Goal: Information Seeking & Learning: Learn about a topic

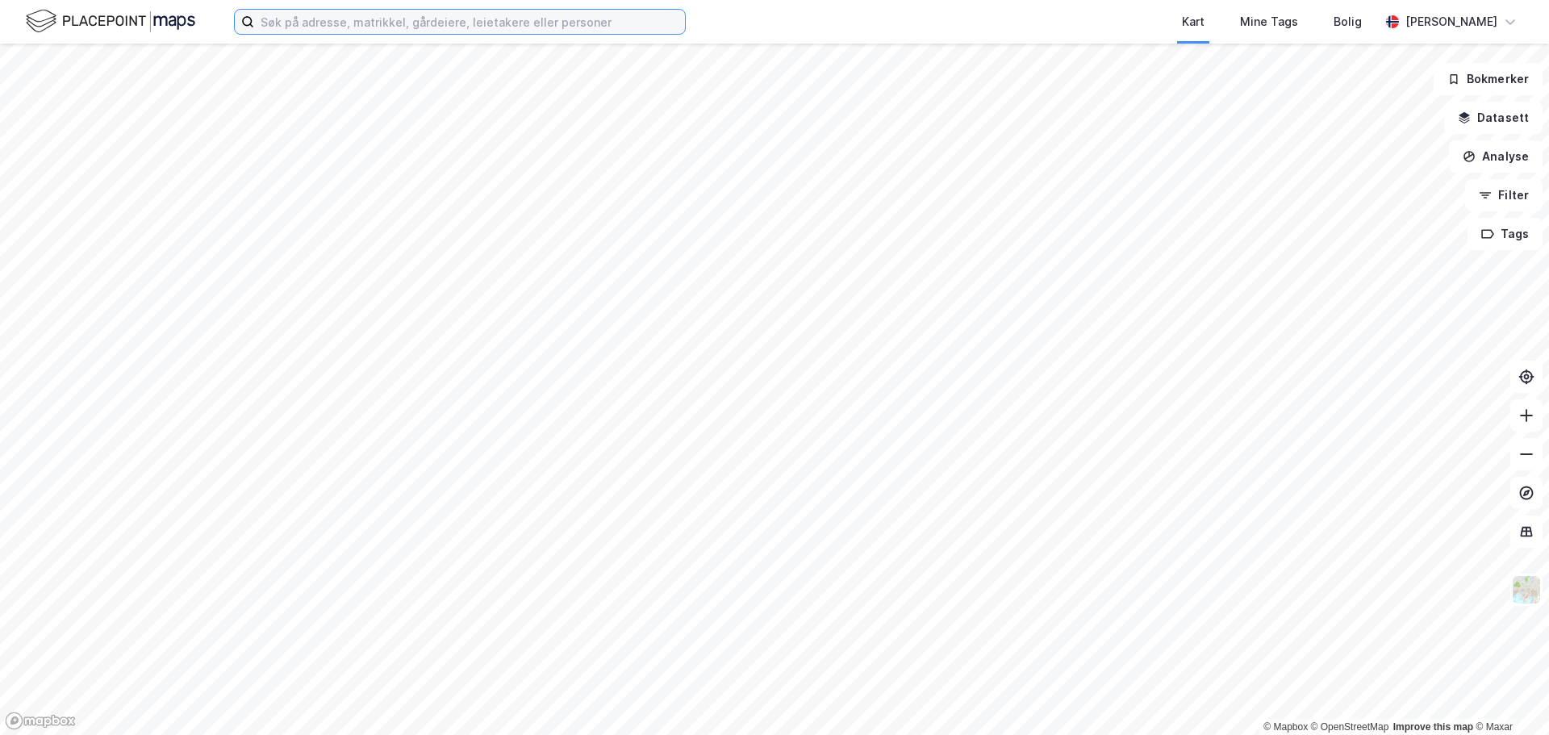
click at [320, 19] on input at bounding box center [469, 22] width 431 height 24
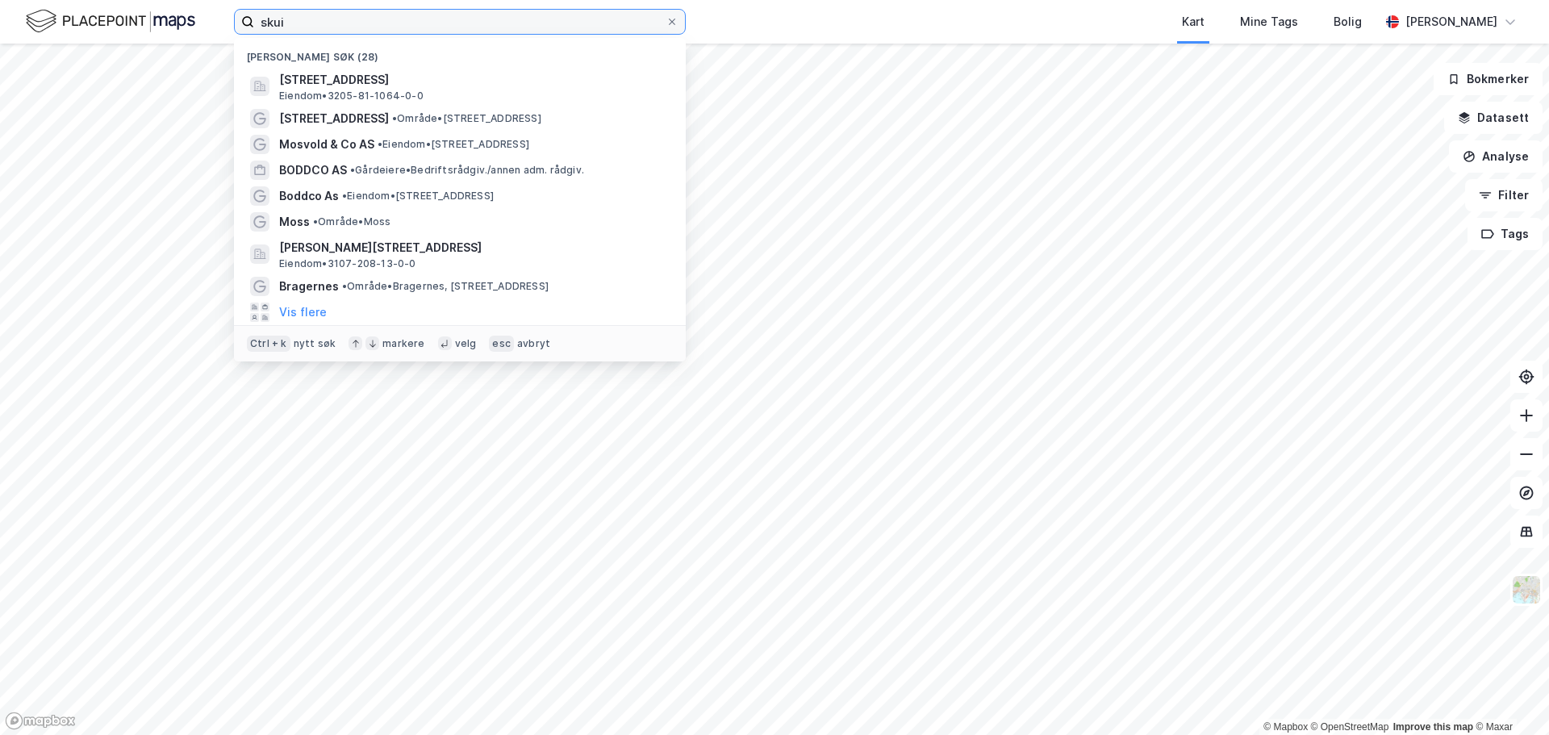
type input "skui"
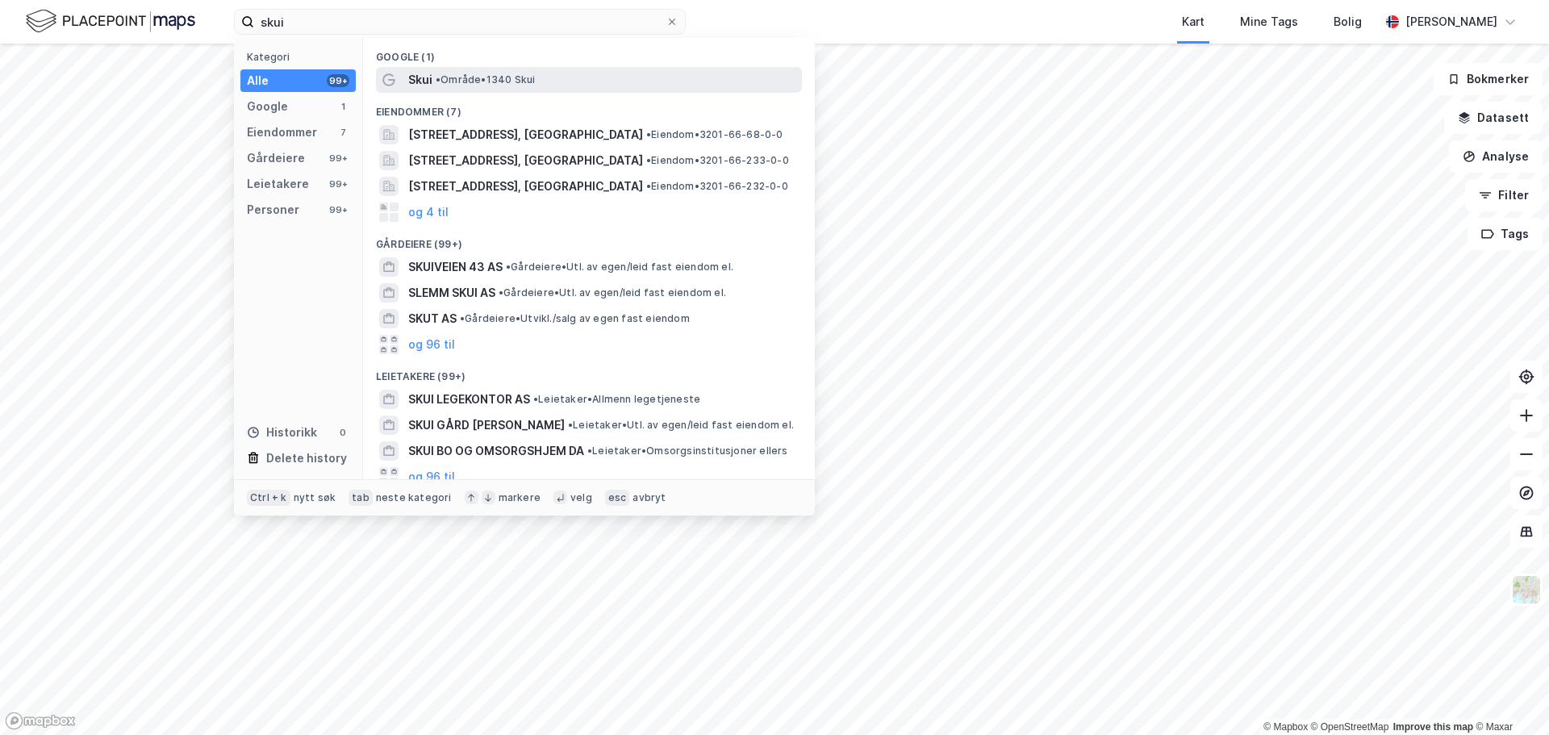
click at [440, 77] on span "•" at bounding box center [438, 79] width 5 height 12
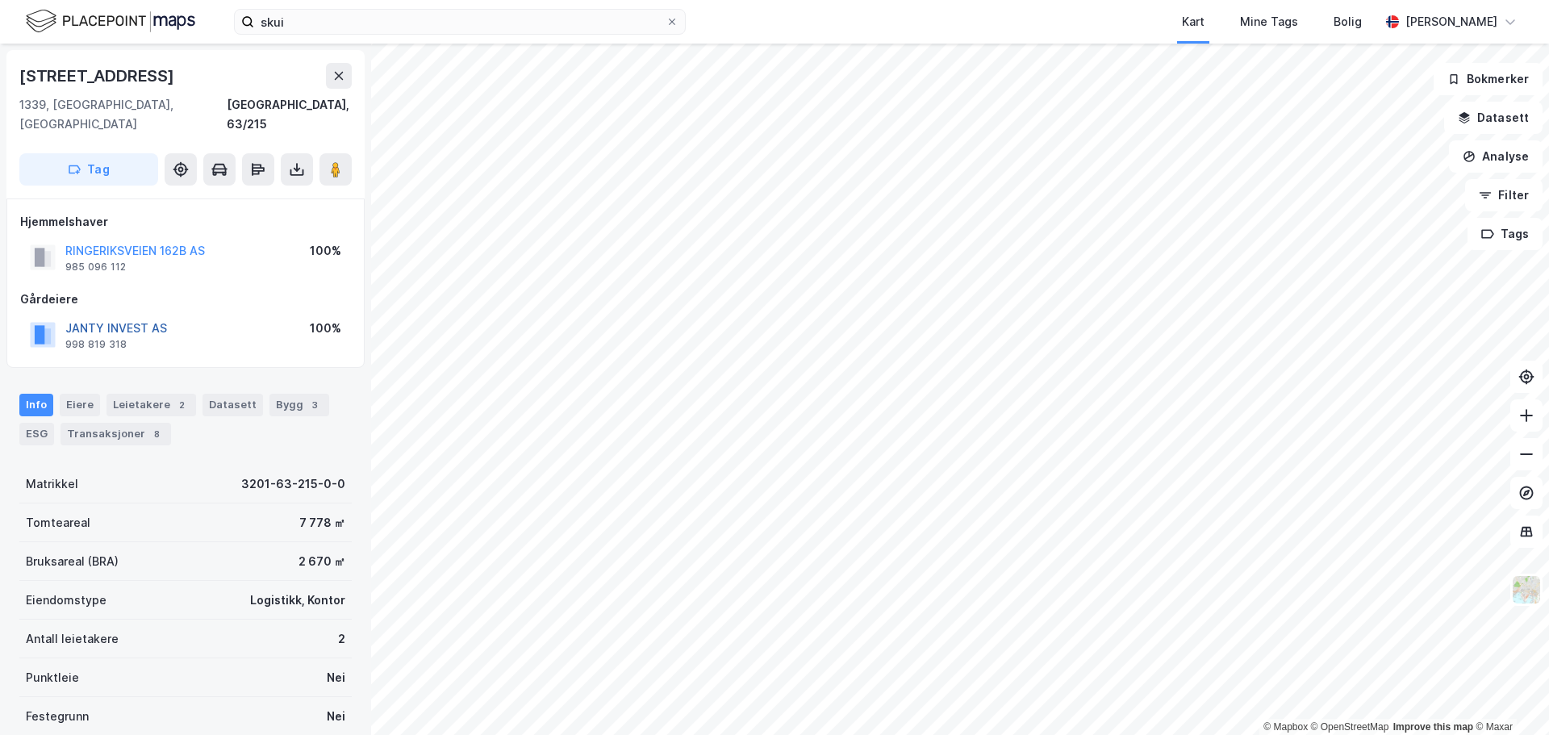
click at [0, 0] on button "JANTY INVEST AS" at bounding box center [0, 0] width 0 height 0
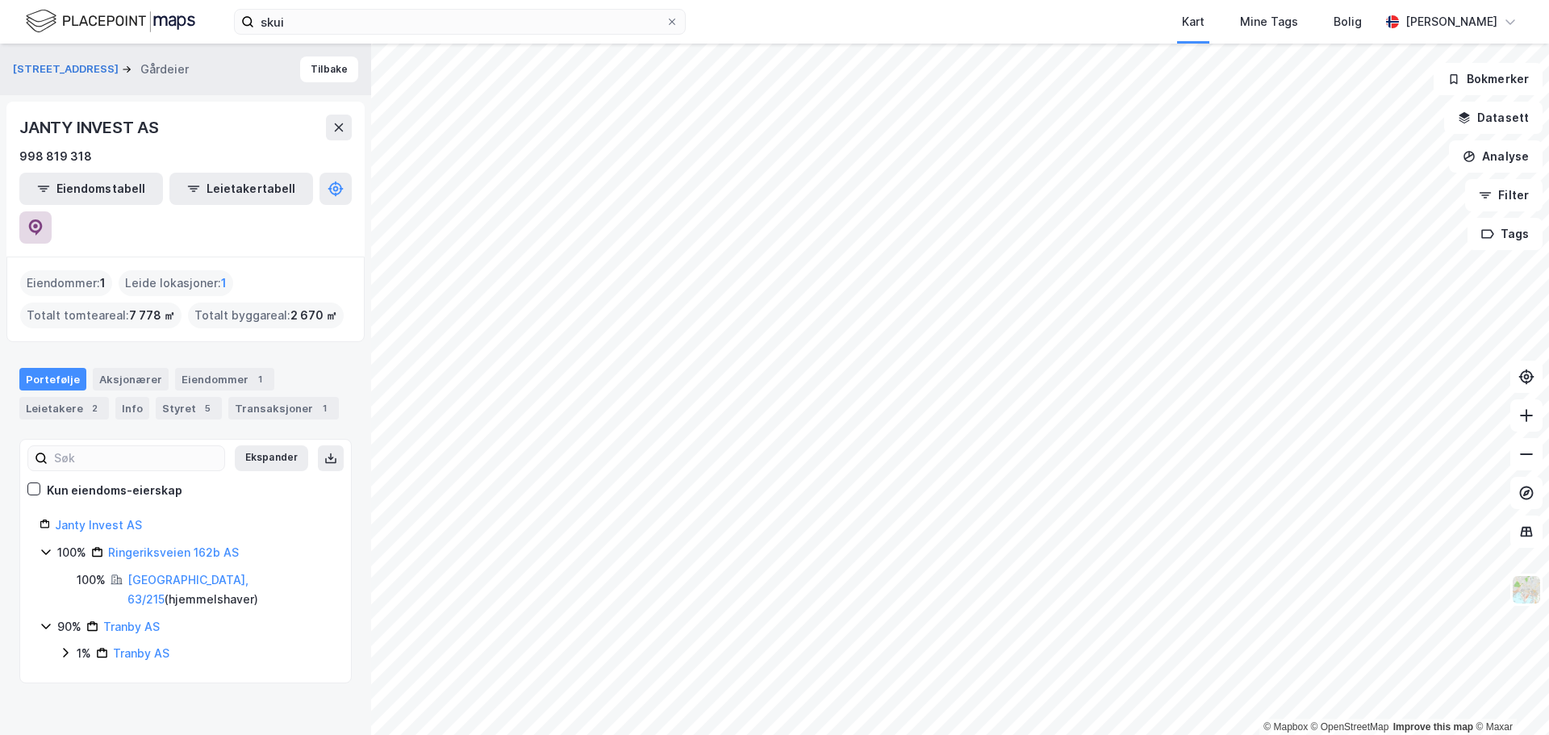
click at [52, 211] on button at bounding box center [35, 227] width 32 height 32
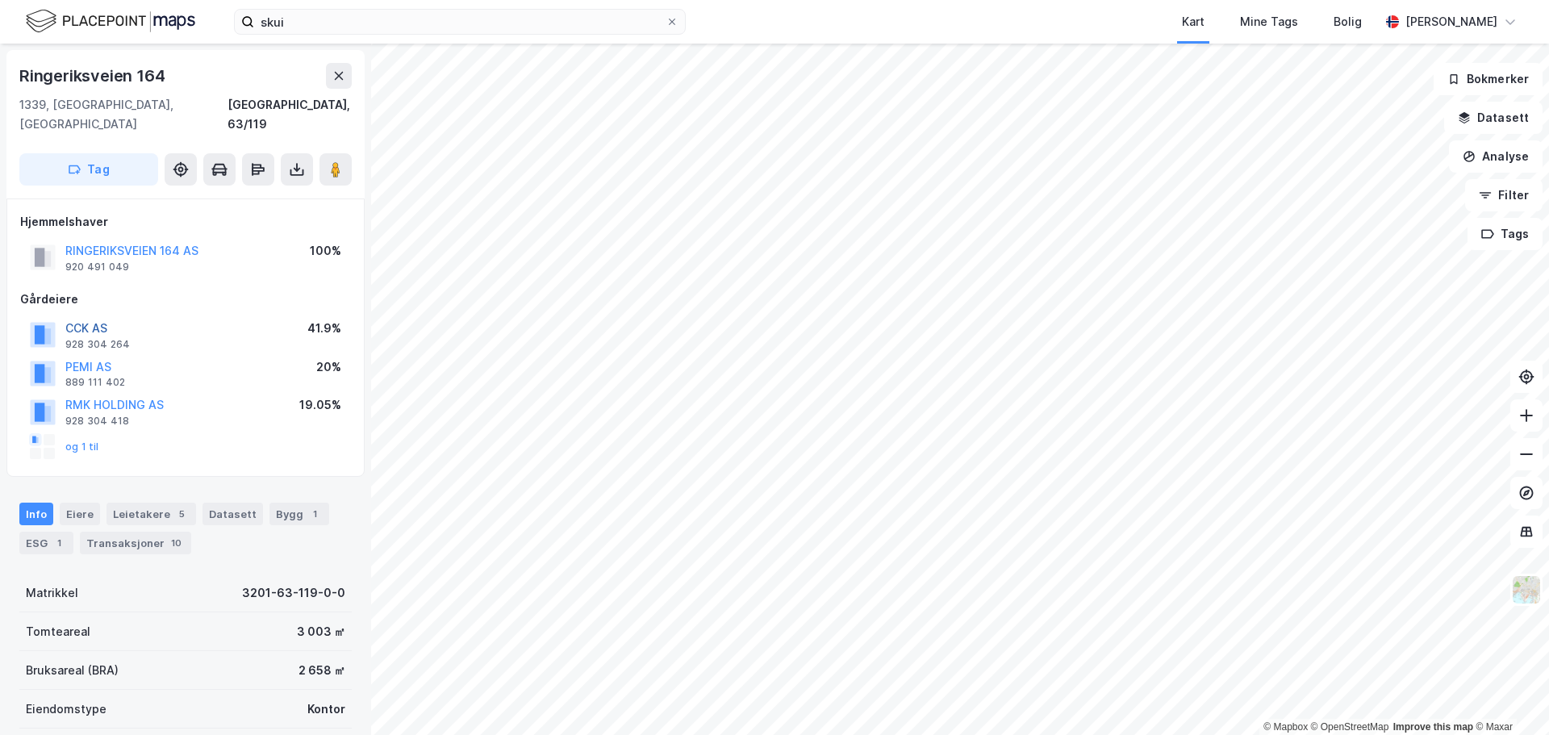
click at [0, 0] on button "CCK AS" at bounding box center [0, 0] width 0 height 0
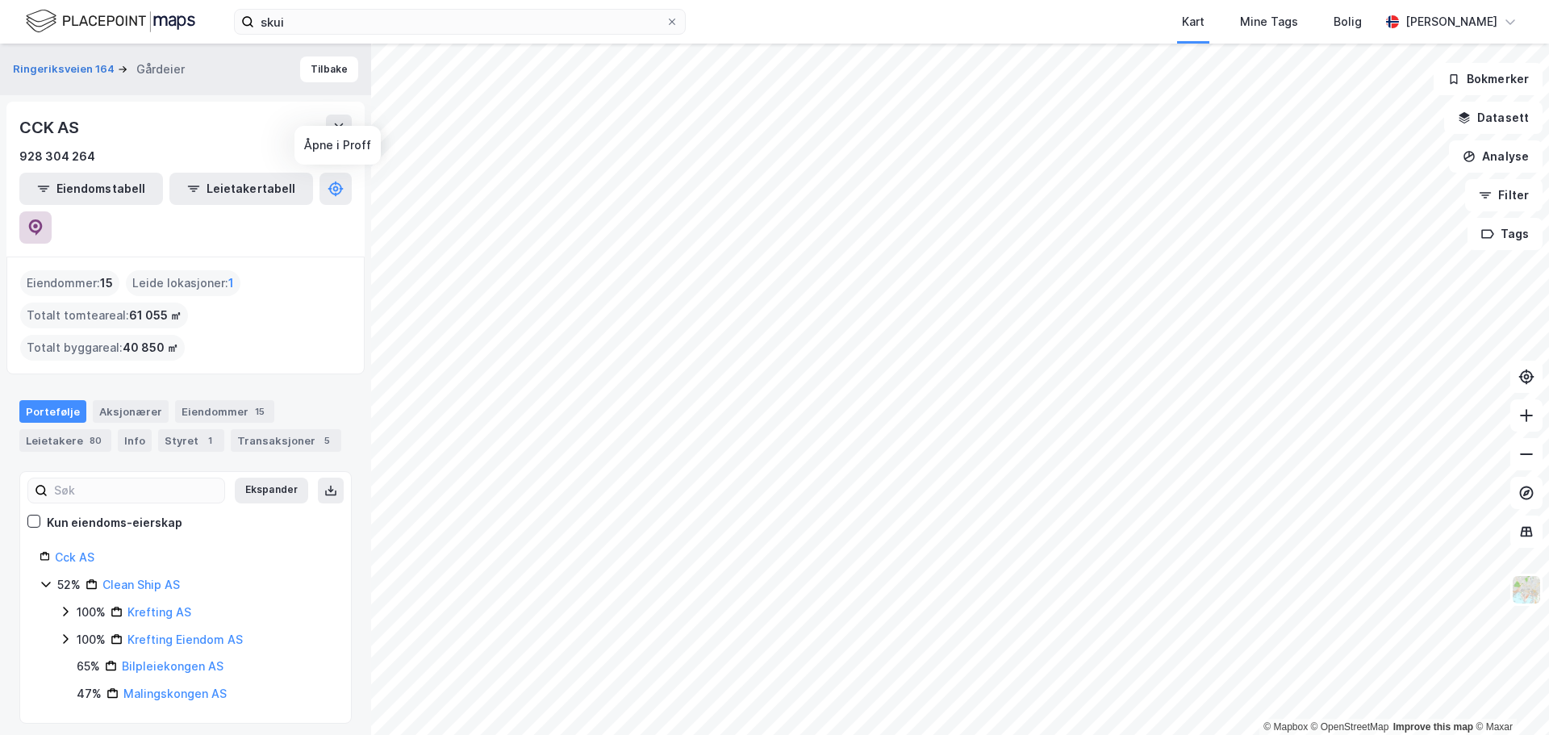
click at [43, 219] on icon at bounding box center [36, 227] width 14 height 16
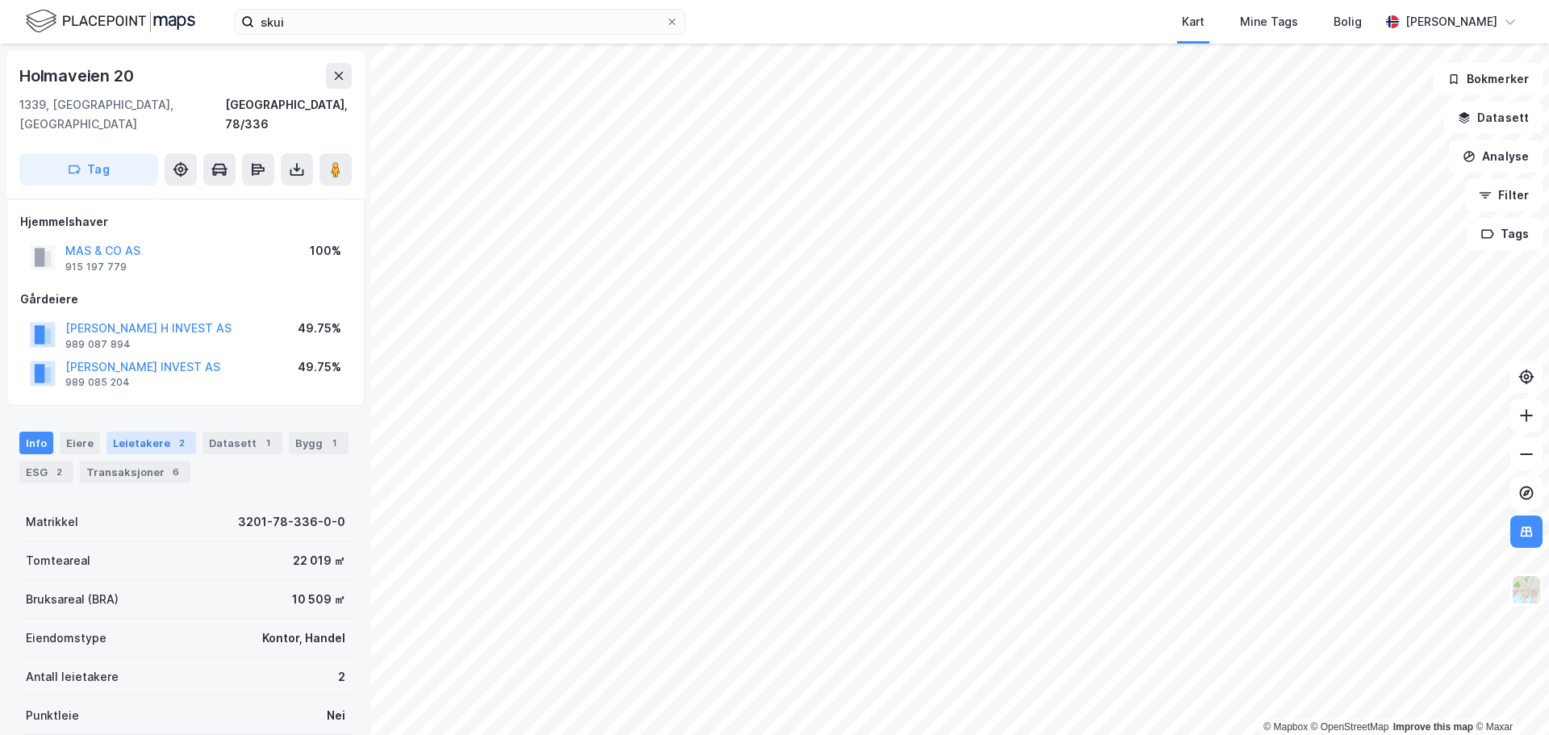
click at [116, 432] on div "Leietakere 2" at bounding box center [152, 443] width 90 height 23
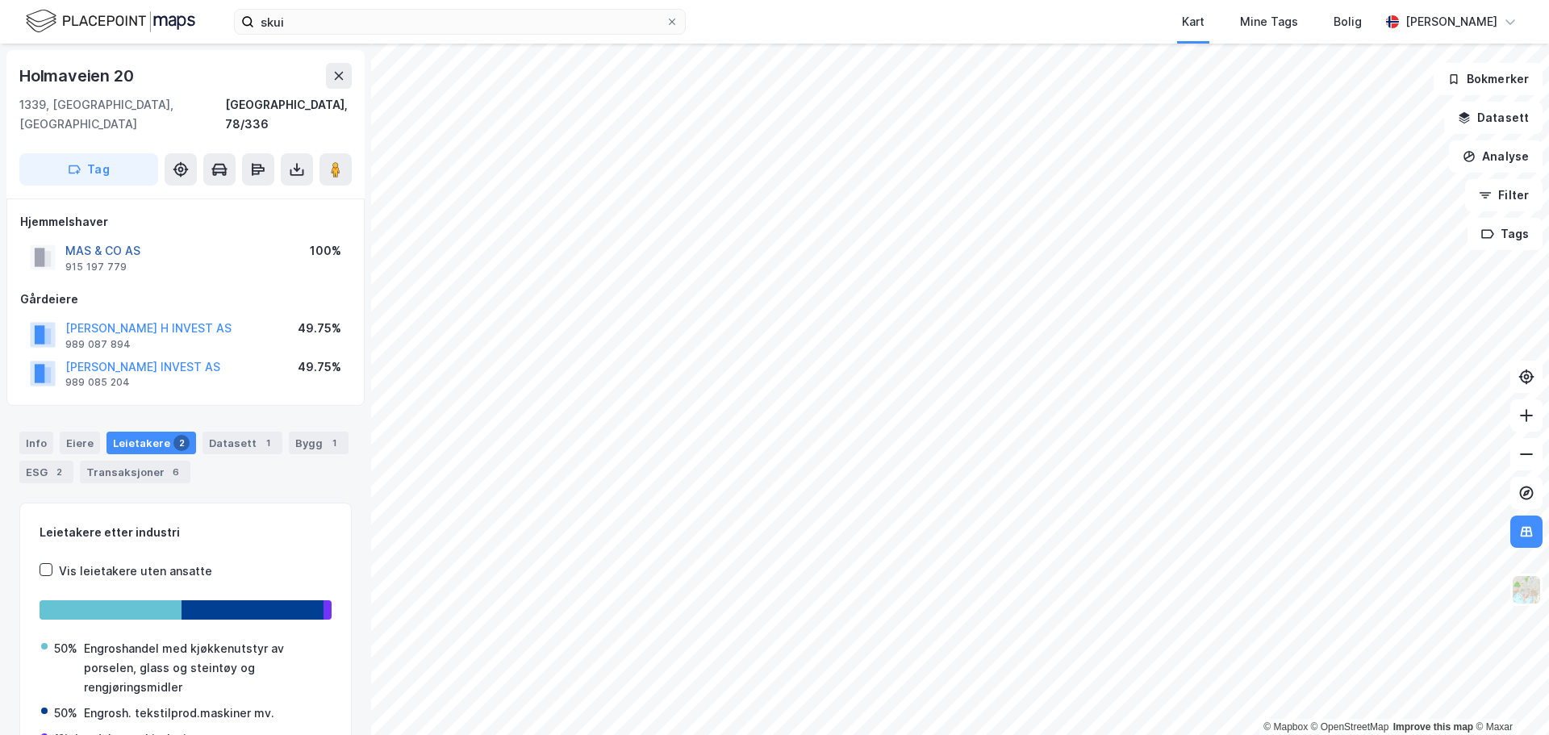
click at [0, 0] on button "MAS & CO AS" at bounding box center [0, 0] width 0 height 0
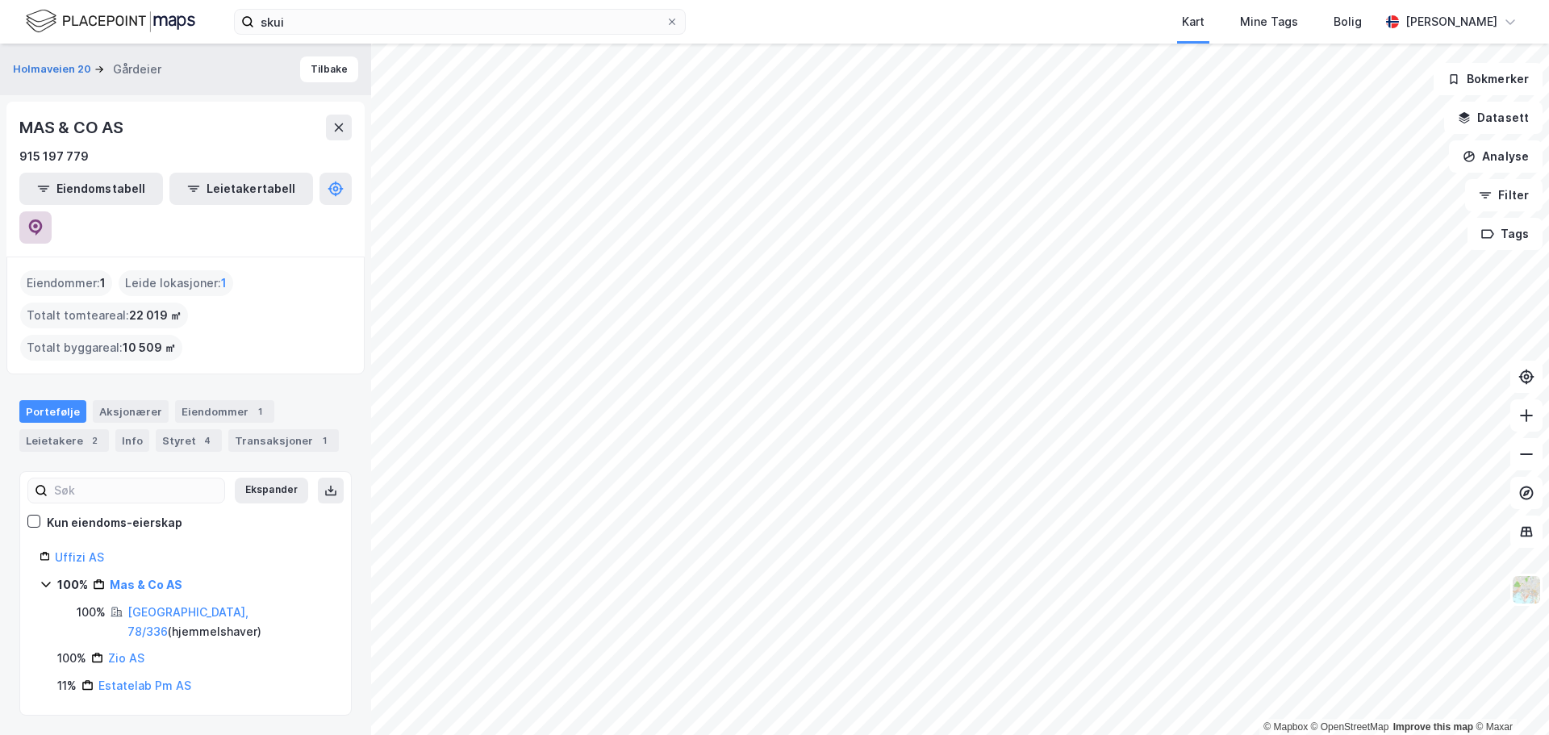
click at [52, 211] on button at bounding box center [35, 227] width 32 height 32
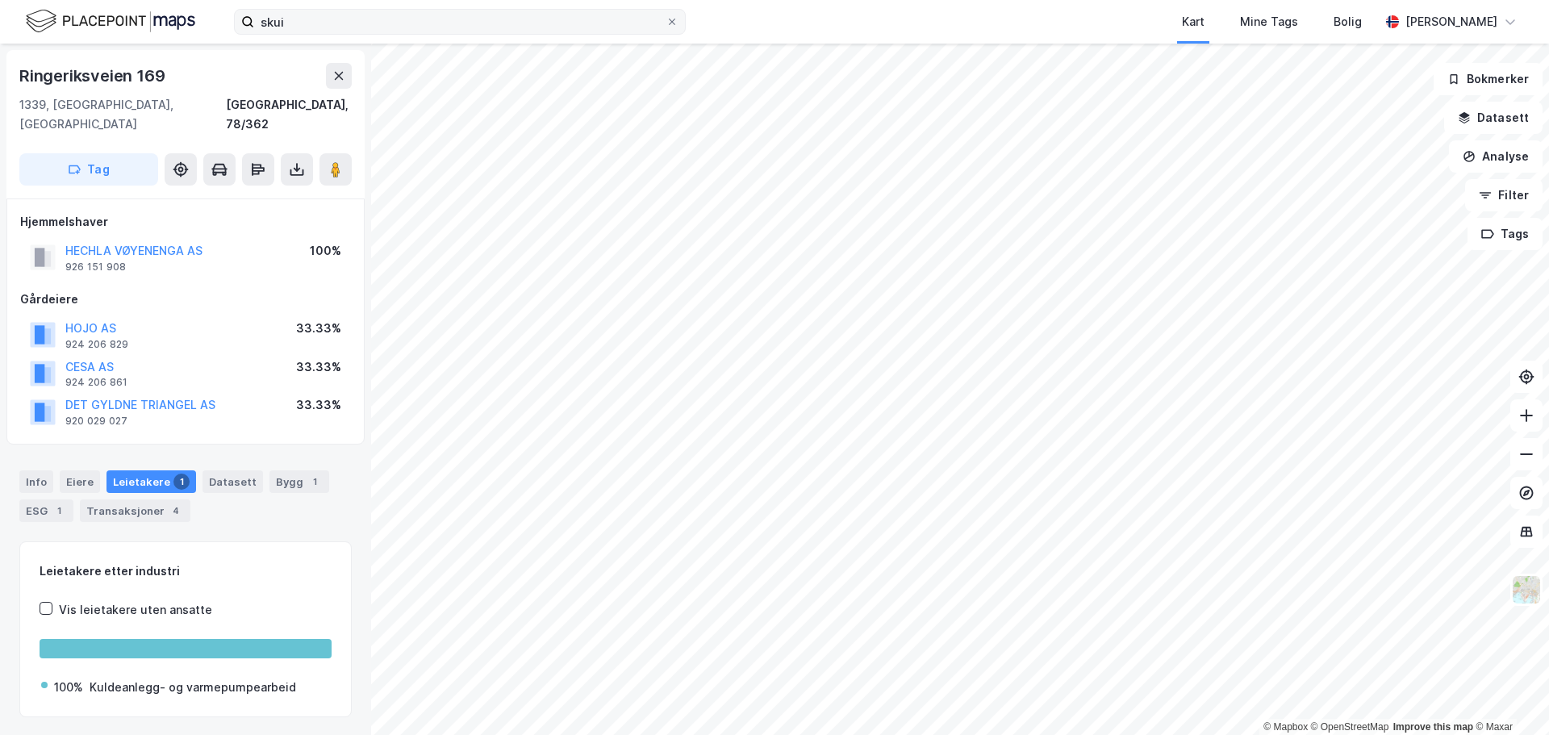
scroll to position [1, 0]
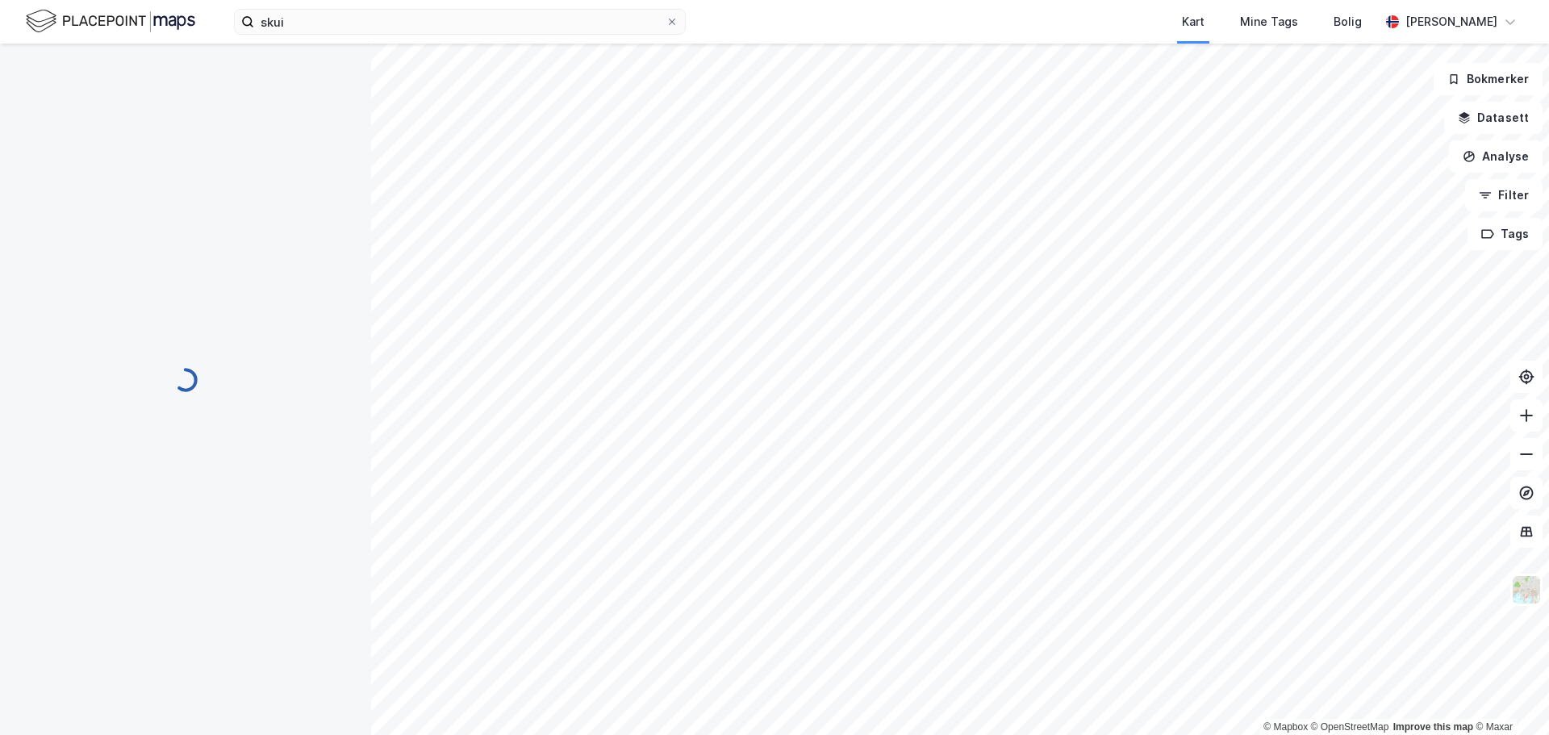
scroll to position [1, 0]
click at [295, 20] on input at bounding box center [469, 22] width 431 height 24
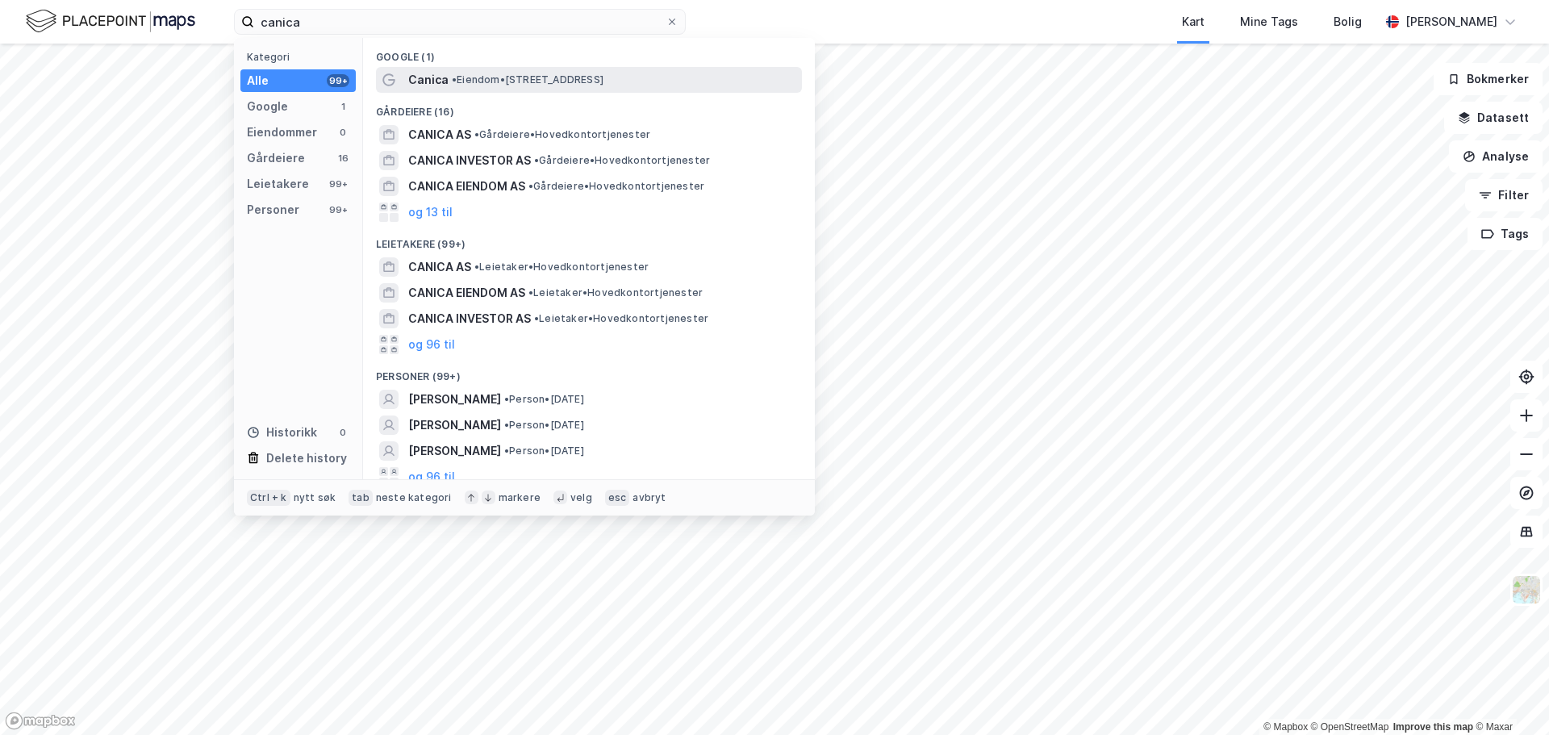
click at [578, 78] on span "• Eiendom • [STREET_ADDRESS]" at bounding box center [528, 79] width 152 height 13
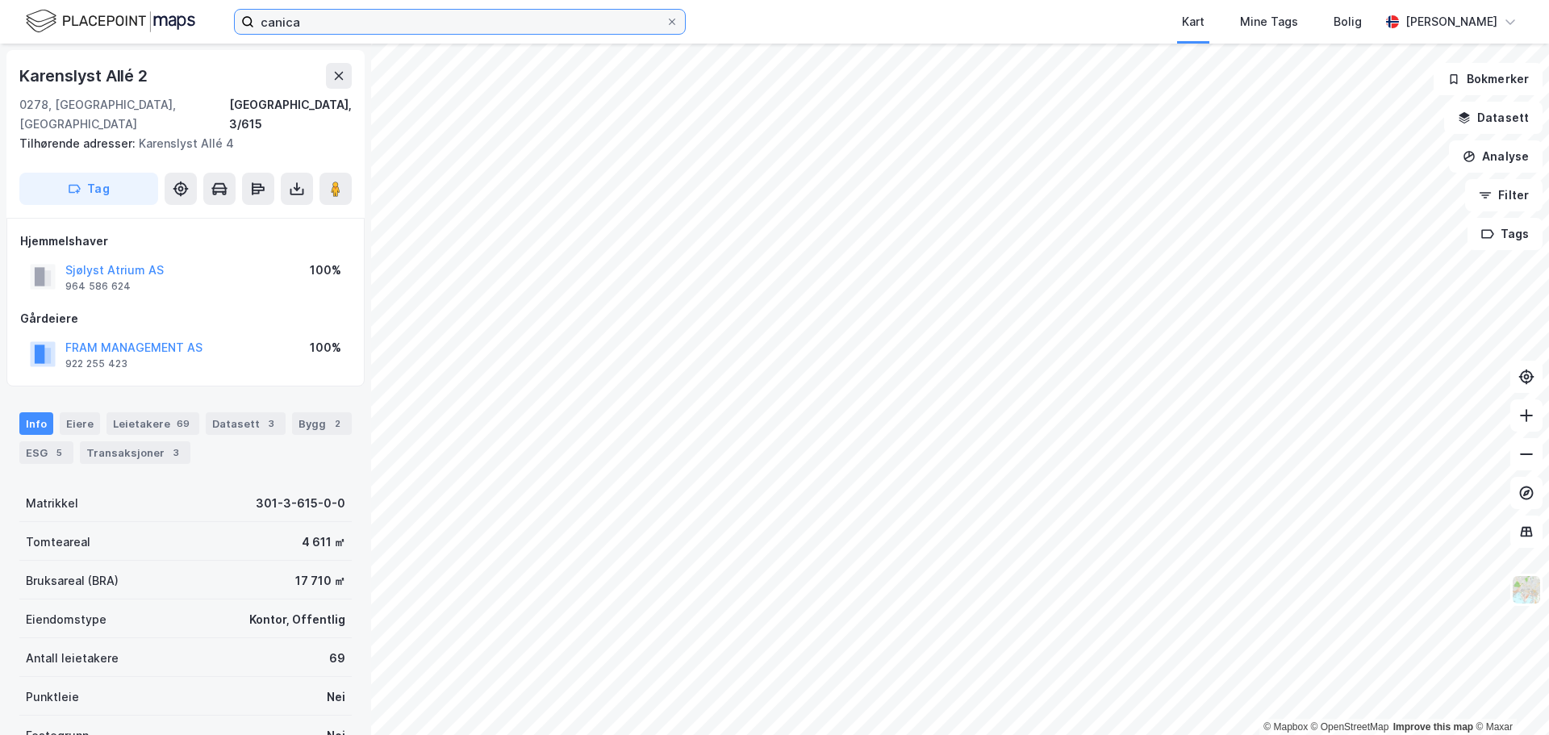
click at [346, 17] on input "canica" at bounding box center [460, 22] width 412 height 24
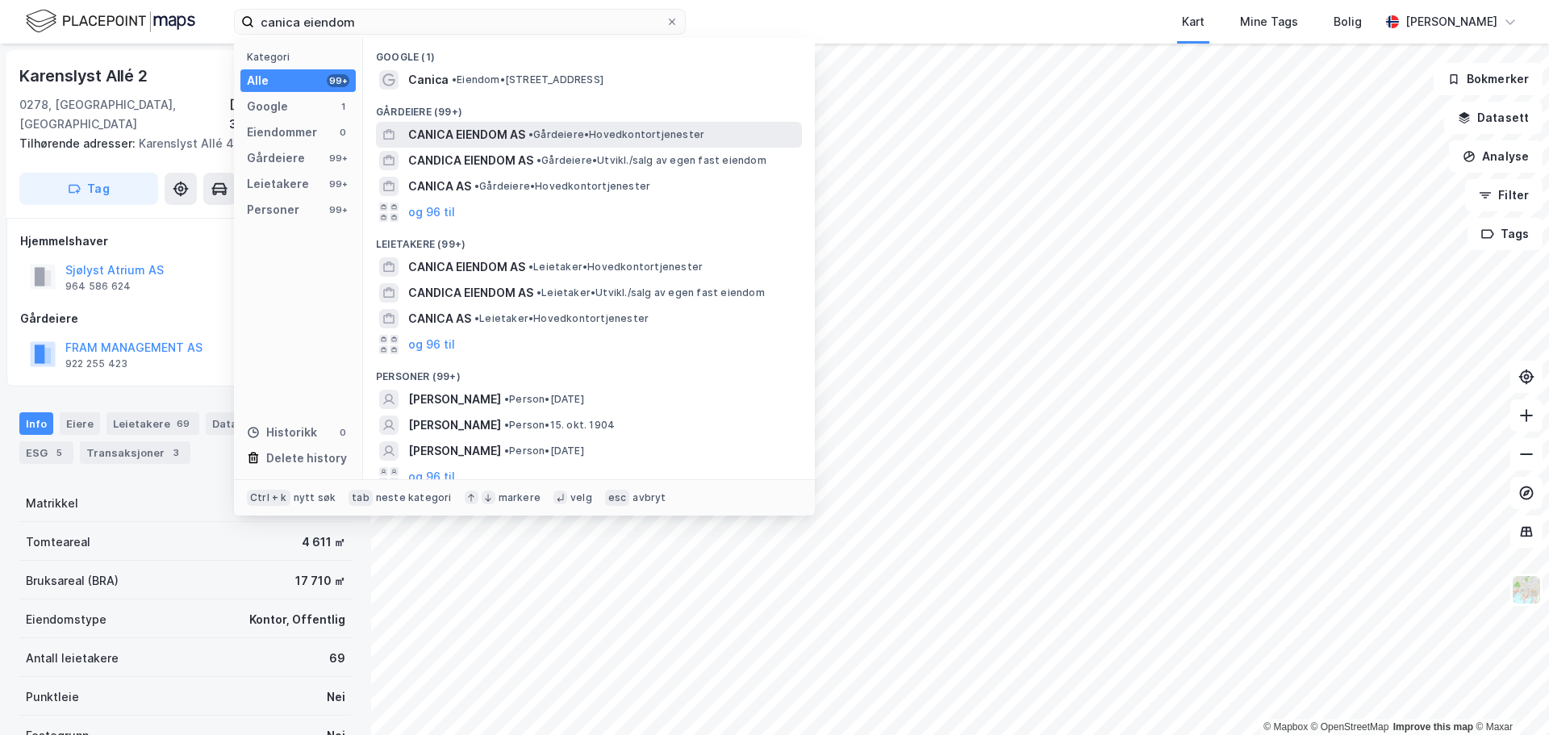
click at [533, 136] on span "•" at bounding box center [531, 134] width 5 height 12
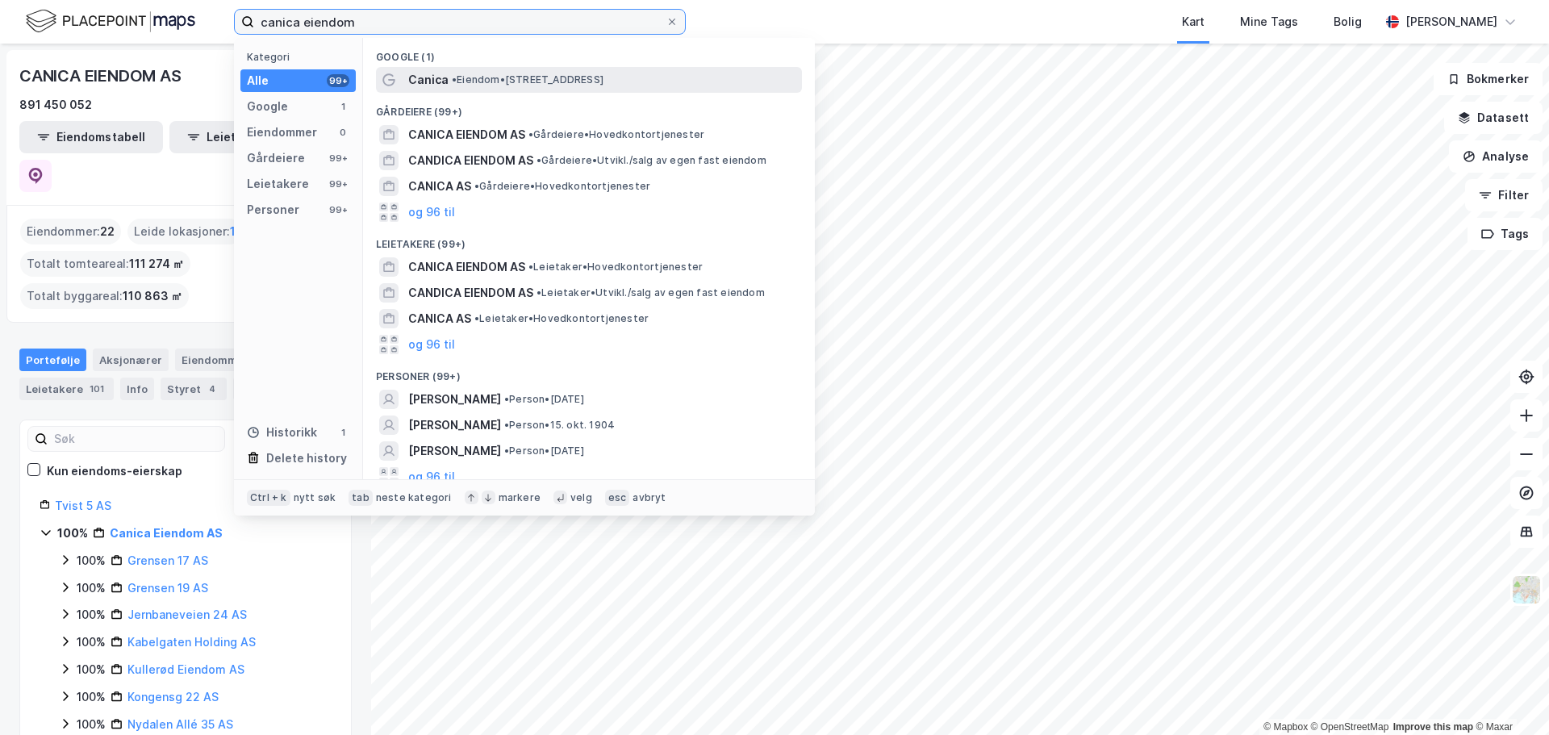
drag, startPoint x: 305, startPoint y: 14, endPoint x: 451, endPoint y: 67, distance: 155.5
click at [443, 35] on div "canica eiendom Kategori Alle 99+ Google 1 Eiendommer 0 Gårdeiere 99+ Leietakere…" at bounding box center [460, 22] width 452 height 26
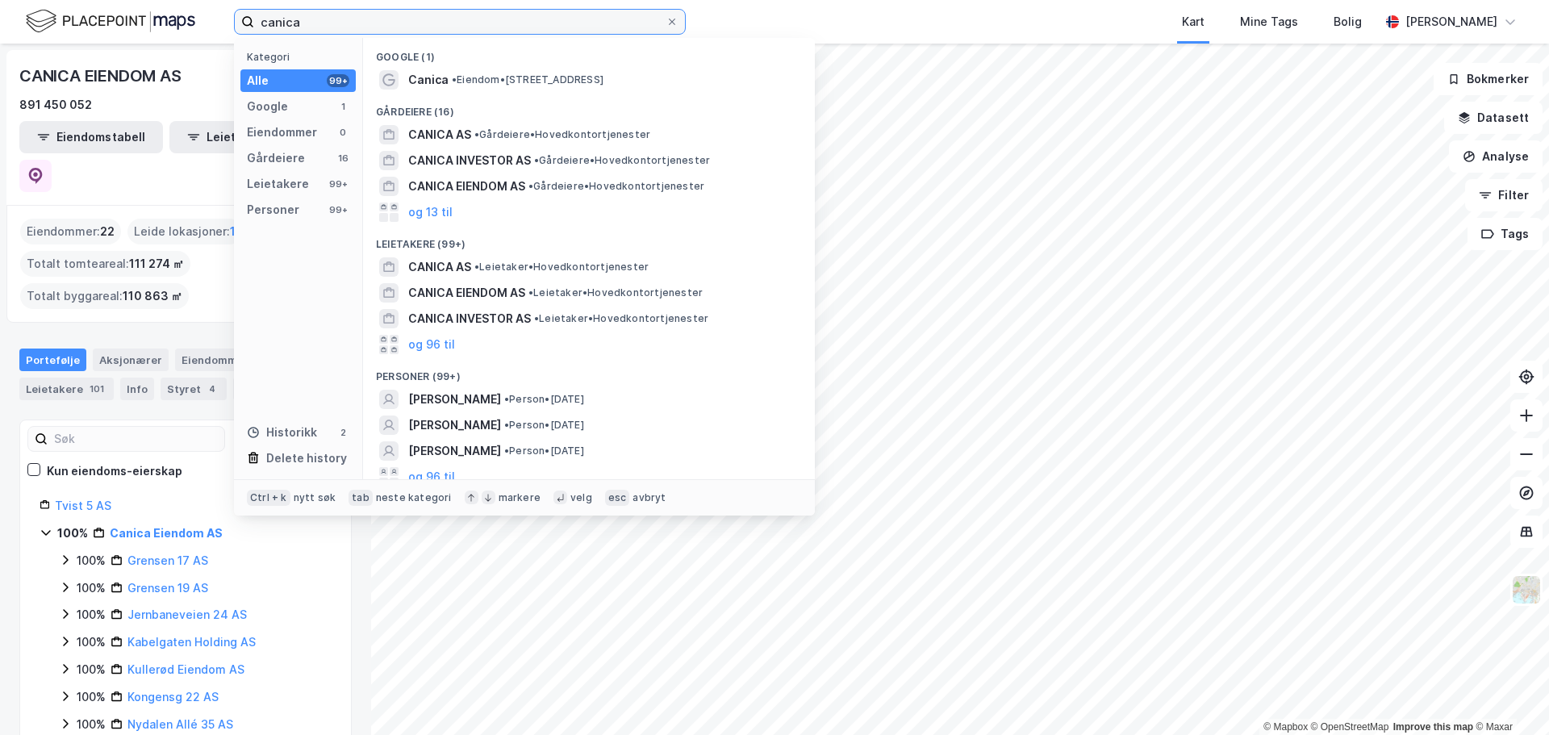
type input "canica"
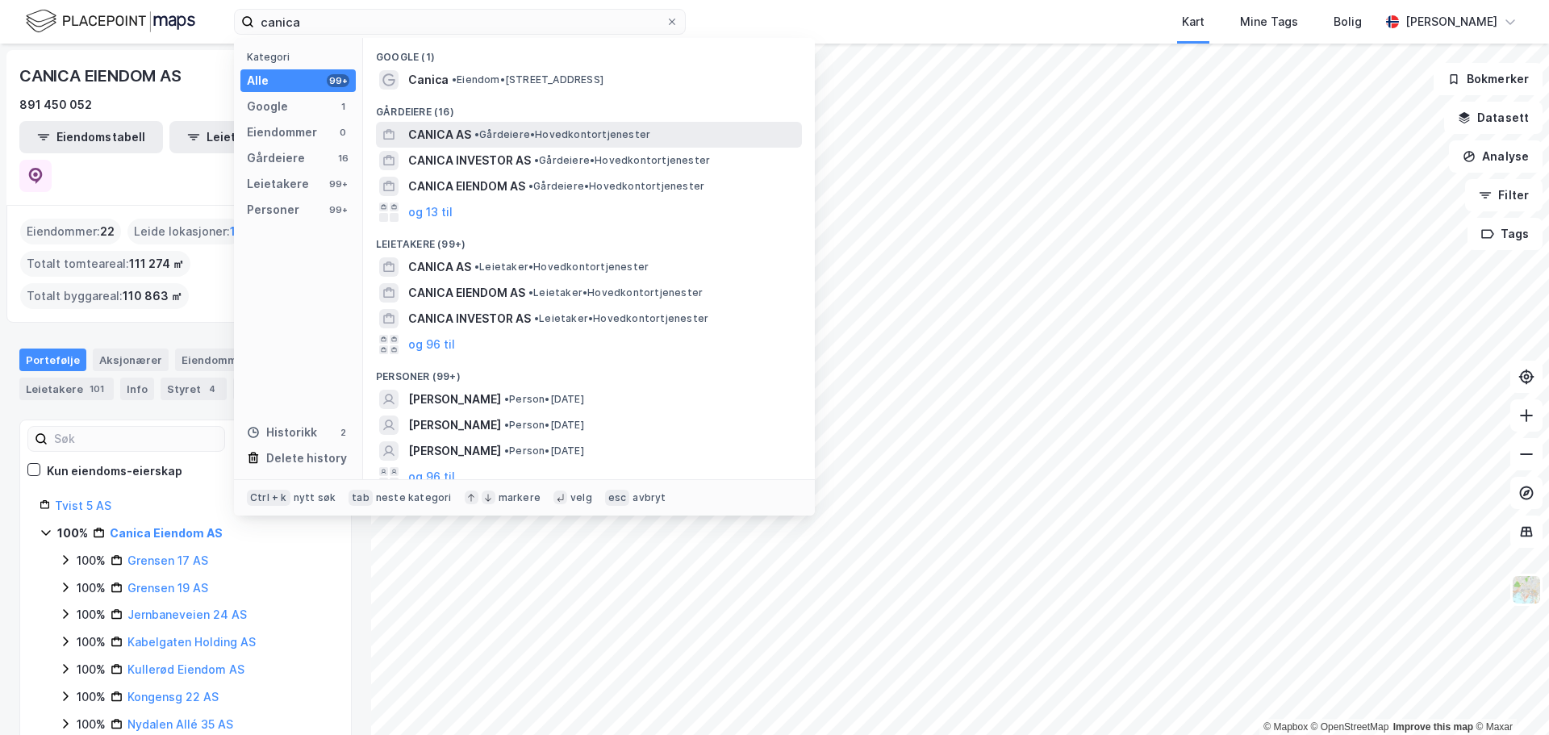
click at [509, 123] on div "CANICA AS • Gårdeiere • Hovedkontortjenester" at bounding box center [589, 135] width 426 height 26
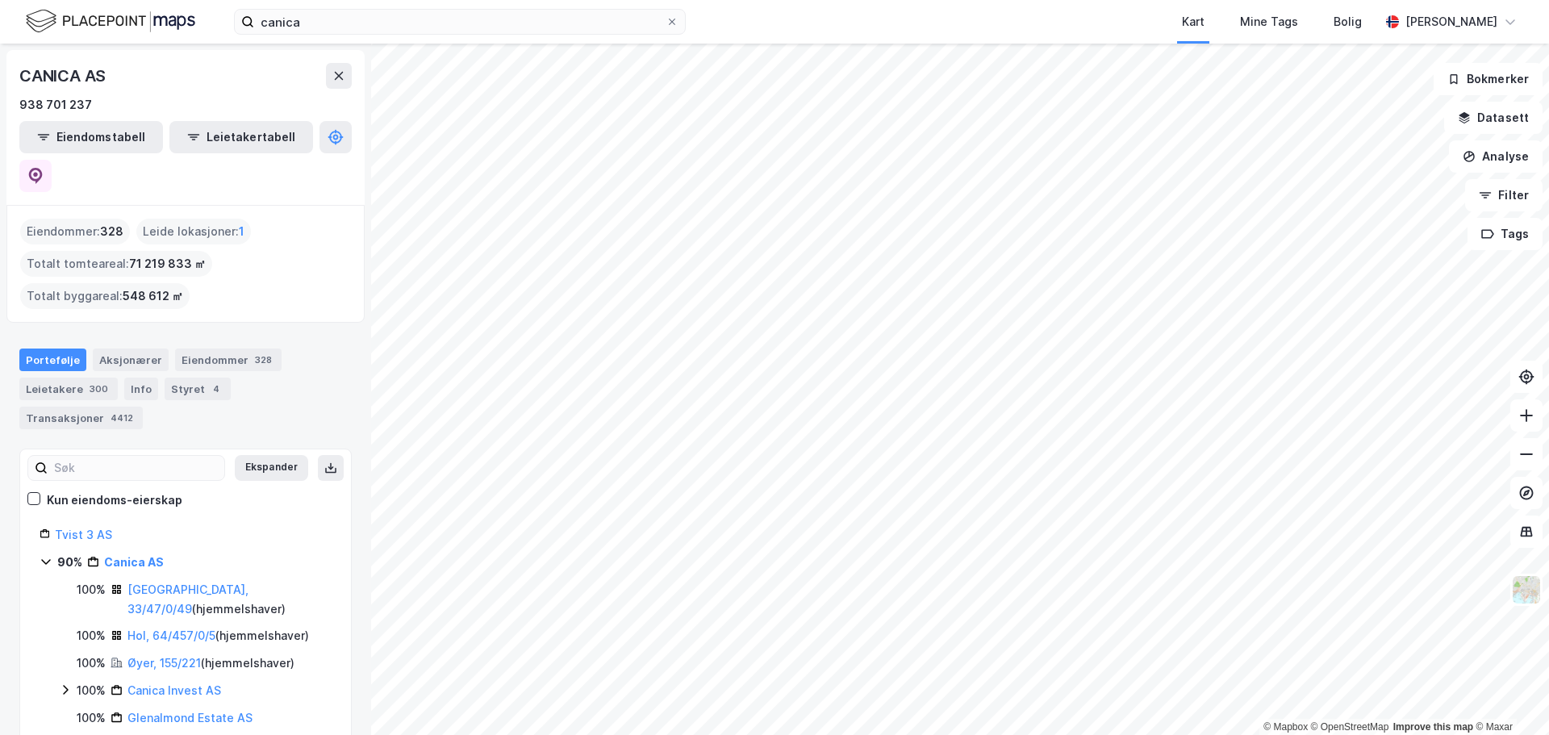
click at [868, 734] on html "canica Kart Mine Tags Bolig Tobias Gedde-Dahl © Mapbox © OpenStreetMap Improve …" at bounding box center [774, 367] width 1549 height 735
